Goal: Information Seeking & Learning: Learn about a topic

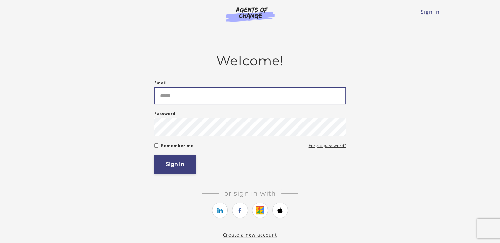
type input "**********"
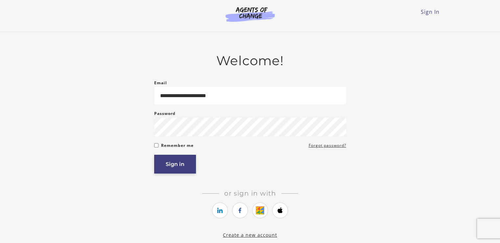
click at [179, 165] on button "Sign in" at bounding box center [175, 164] width 42 height 19
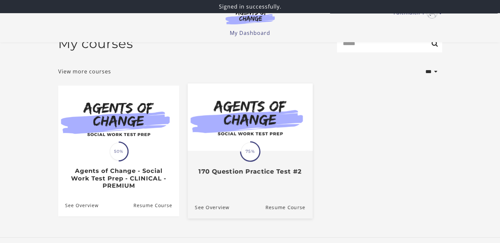
scroll to position [60, 0]
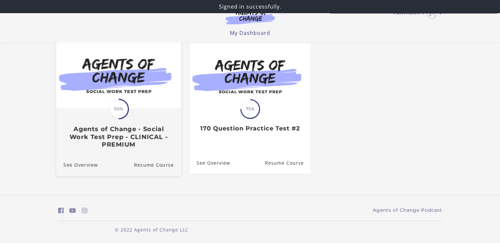
click at [119, 96] on img at bounding box center [118, 74] width 125 height 67
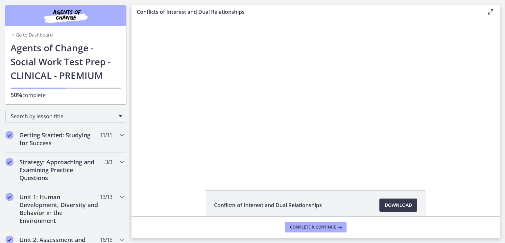
scroll to position [33, 0]
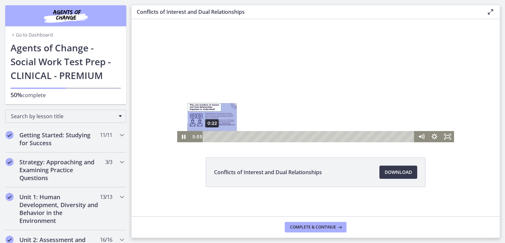
click at [210, 136] on div "0:22" at bounding box center [310, 136] width 204 height 11
click at [208, 135] on div "0:06" at bounding box center [310, 136] width 204 height 11
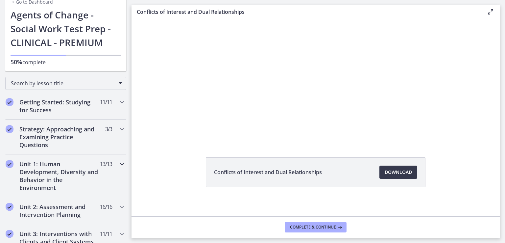
click at [85, 163] on h2 "Unit 1: Human Development, Diversity and Behavior in the Environment" at bounding box center [59, 176] width 80 height 32
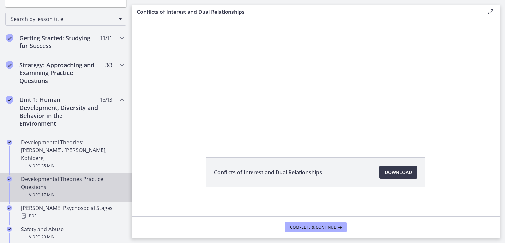
scroll to position [99, 0]
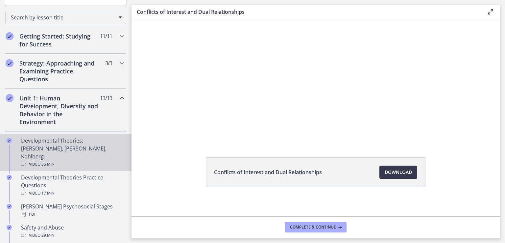
click at [67, 146] on div "Developmental Theories: [PERSON_NAME], [PERSON_NAME], Kohlberg Video · 35 min" at bounding box center [72, 153] width 103 height 32
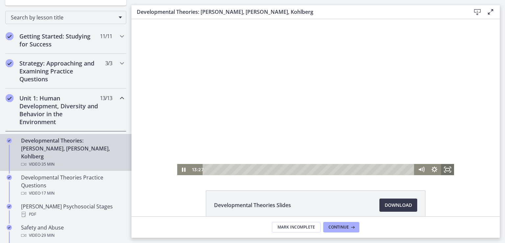
click at [444, 169] on icon "Fullscreen" at bounding box center [447, 169] width 13 height 11
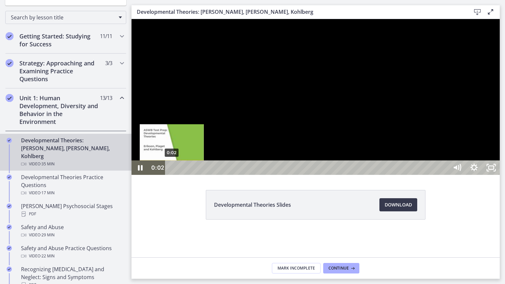
click at [172, 175] on div "0:02" at bounding box center [307, 168] width 273 height 14
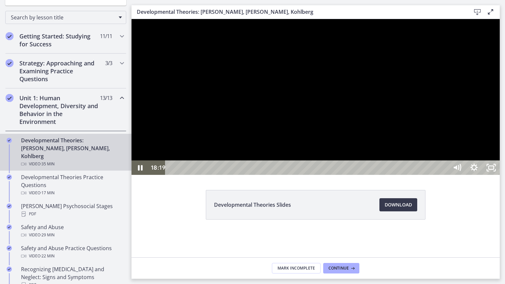
click at [369, 84] on div at bounding box center [316, 97] width 368 height 156
click at [374, 116] on div at bounding box center [316, 97] width 368 height 156
click at [398, 111] on div at bounding box center [316, 97] width 368 height 156
